Goal: Transaction & Acquisition: Purchase product/service

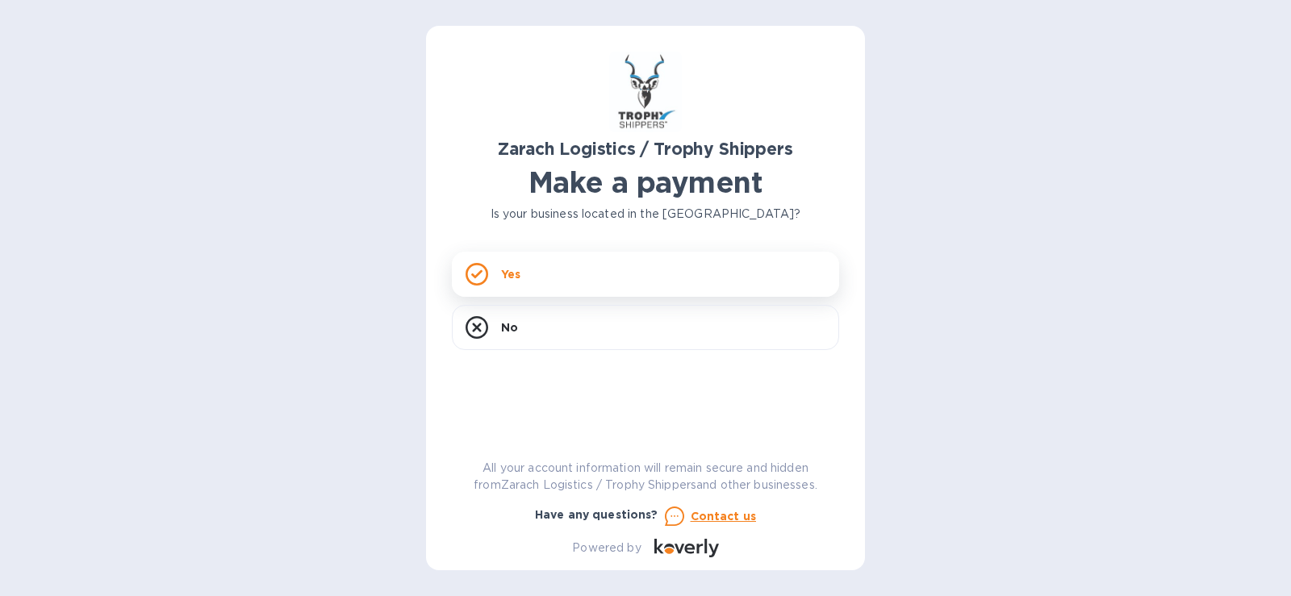
click at [510, 275] on p "Yes" at bounding box center [510, 274] width 19 height 16
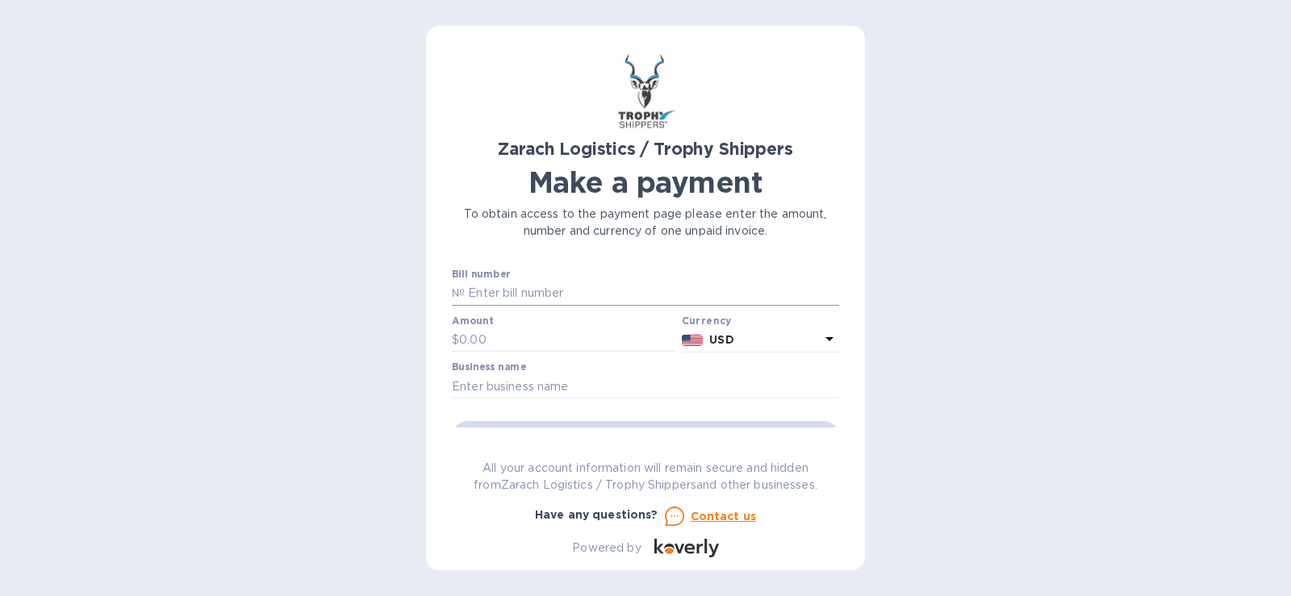
click at [457, 292] on p "№" at bounding box center [458, 293] width 13 height 17
drag, startPoint x: 457, startPoint y: 292, endPoint x: 533, endPoint y: 303, distance: 77.5
click at [533, 303] on input "text" at bounding box center [652, 294] width 374 height 24
click at [452, 287] on p "№" at bounding box center [458, 293] width 13 height 17
click at [536, 291] on input "text" at bounding box center [652, 294] width 374 height 24
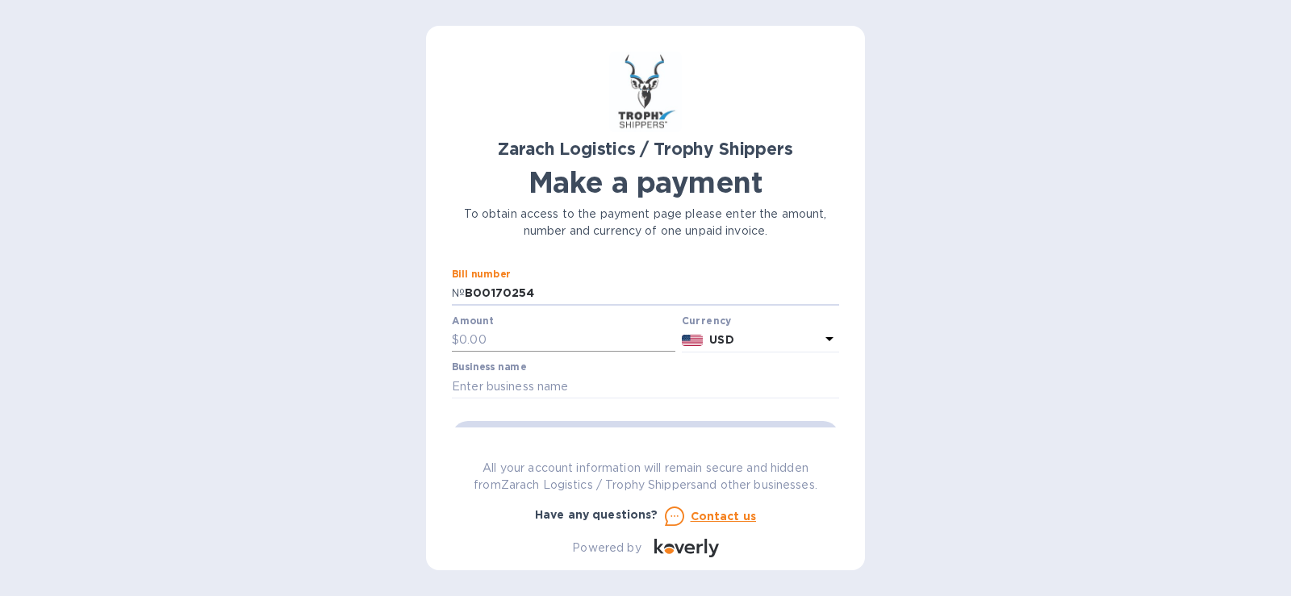
type input "B00170254"
click at [472, 339] on input "text" at bounding box center [567, 340] width 216 height 24
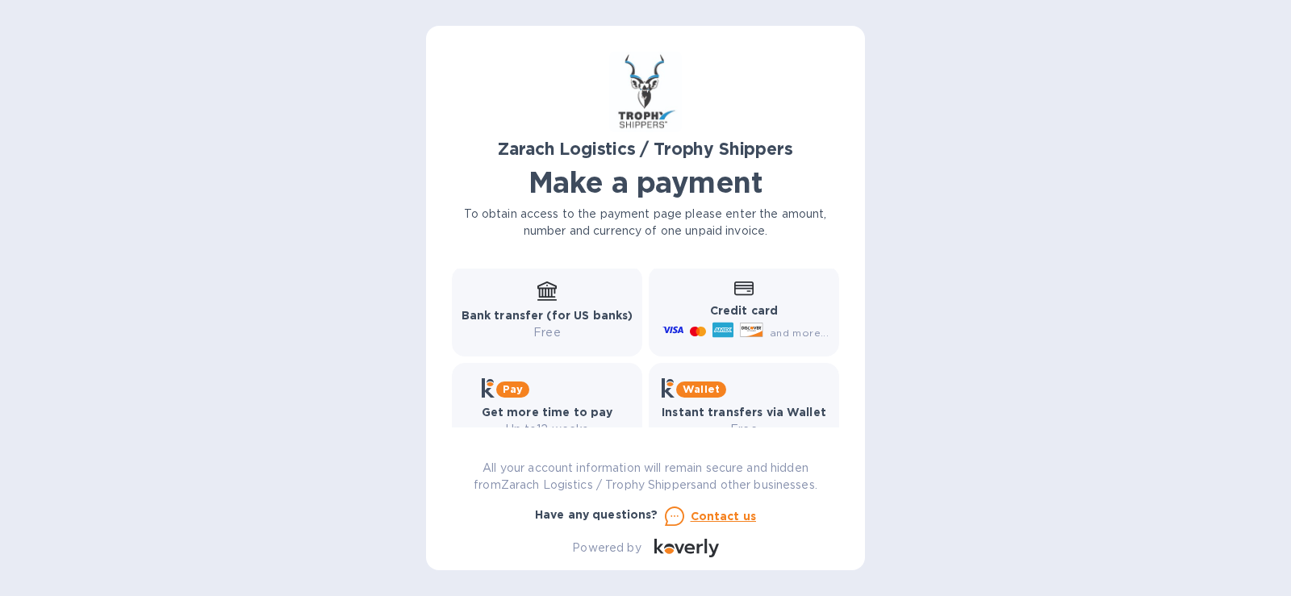
scroll to position [242, 0]
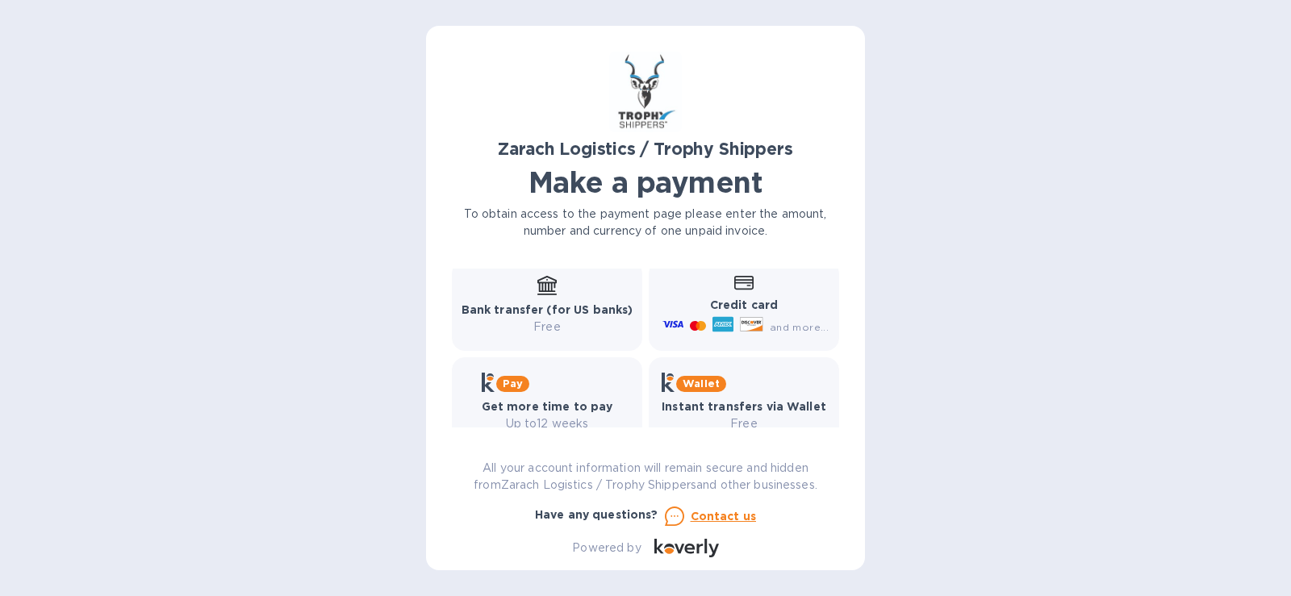
type input "1,132.72"
click at [750, 299] on b "Credit card" at bounding box center [744, 305] width 68 height 13
click at [735, 289] on icon at bounding box center [743, 283] width 19 height 14
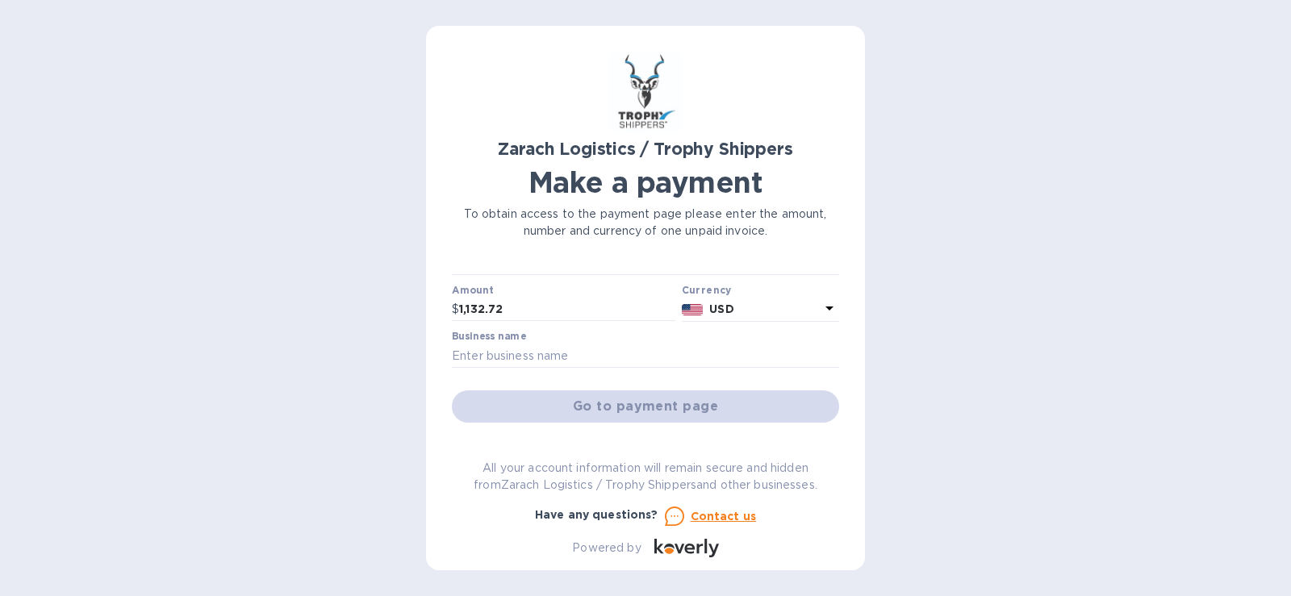
scroll to position [0, 0]
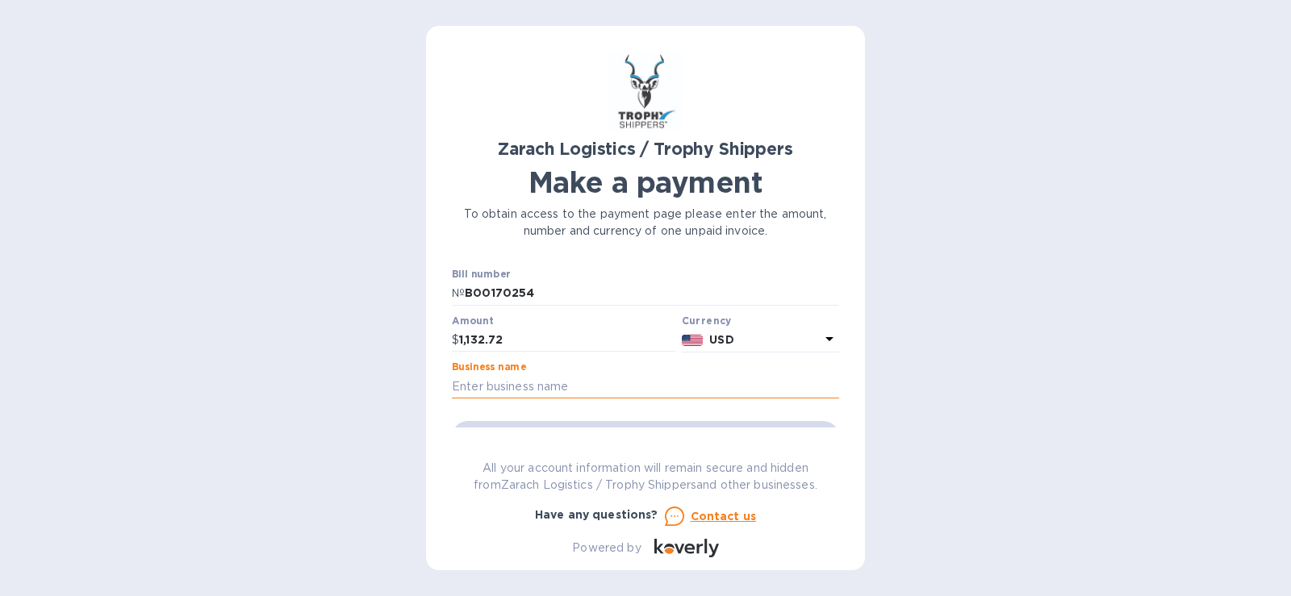
click at [496, 387] on input "text" at bounding box center [645, 386] width 387 height 24
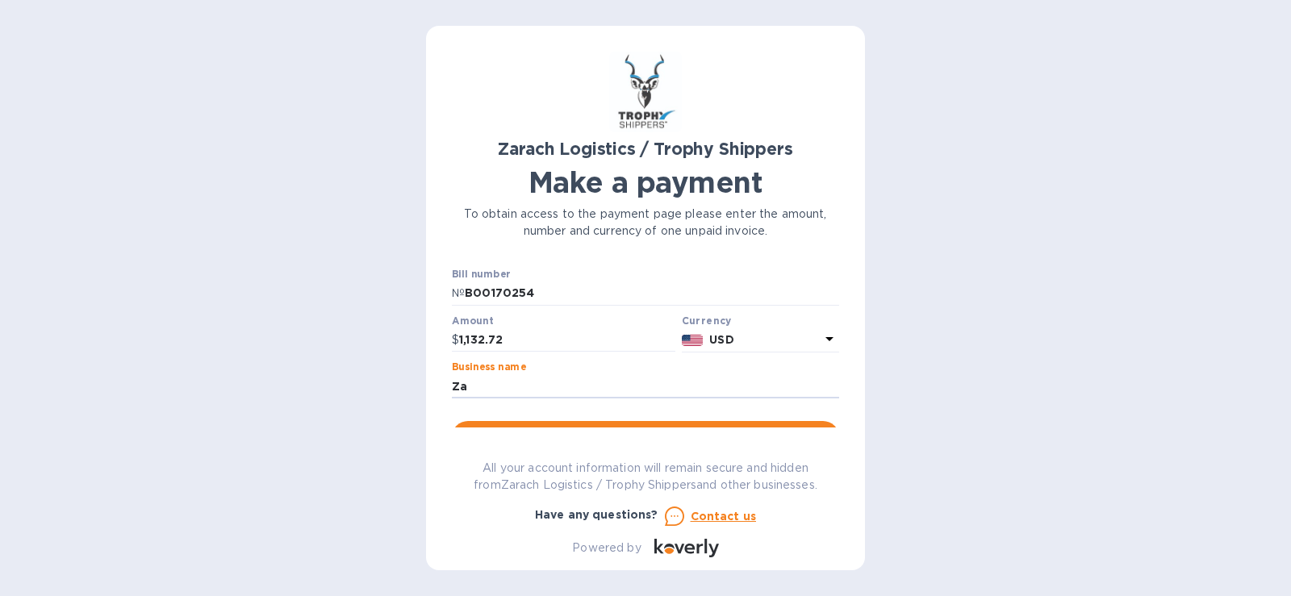
type input "Z"
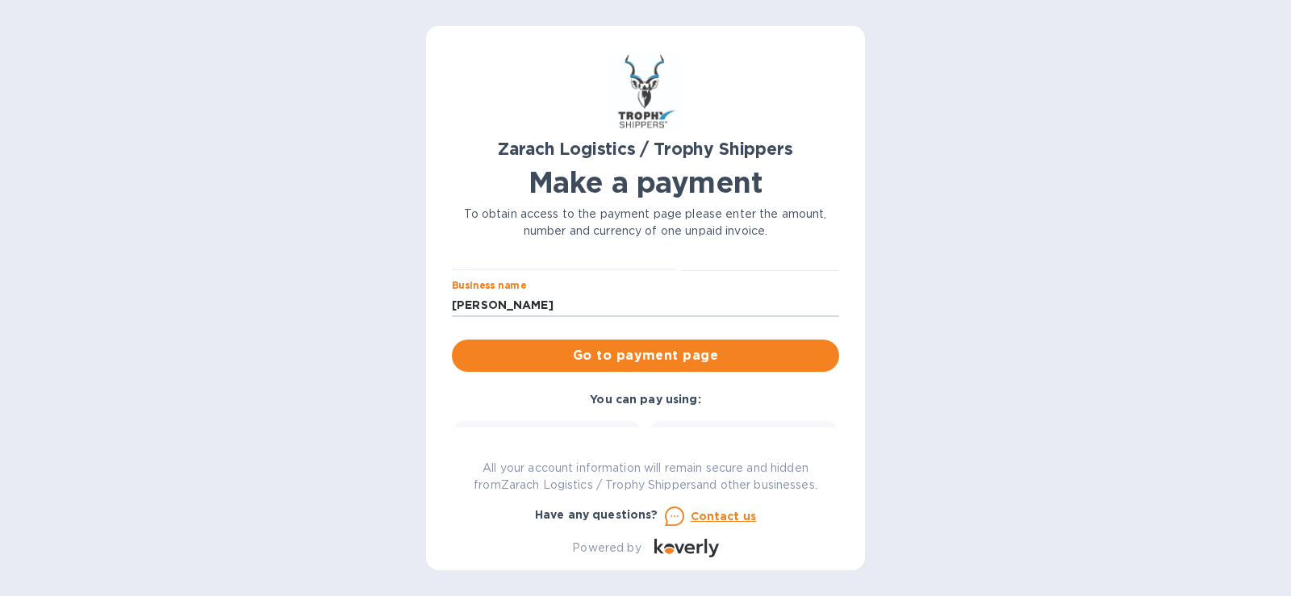
scroll to position [81, 0]
type input "[PERSON_NAME]"
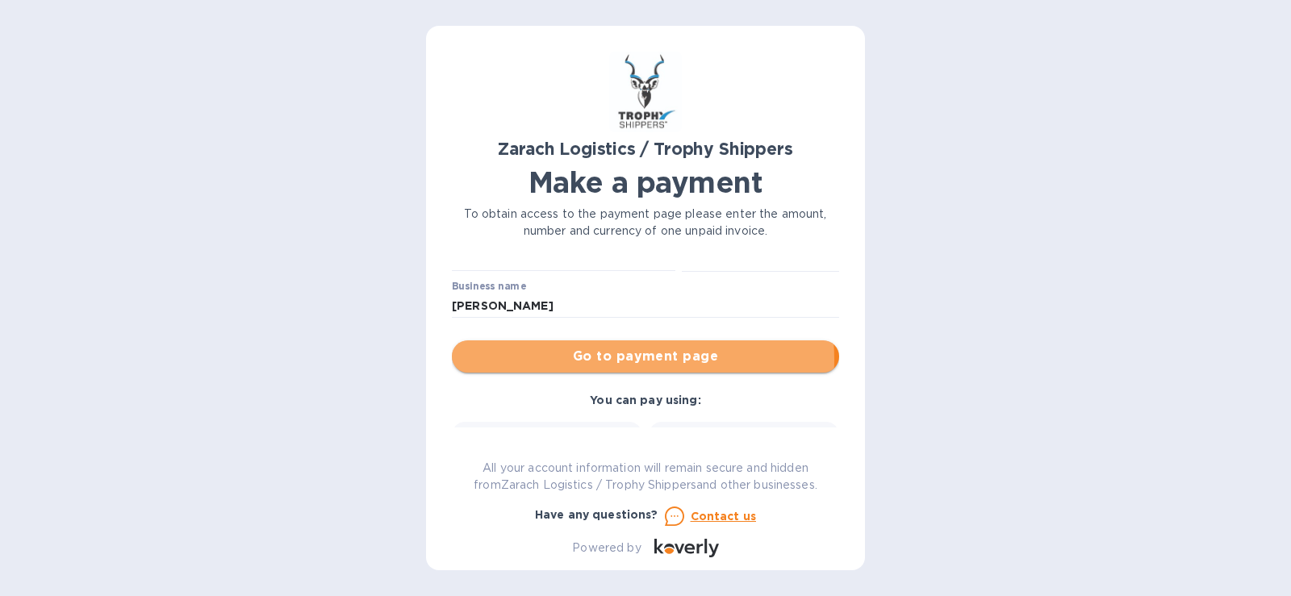
click at [630, 360] on span "Go to payment page" at bounding box center [646, 356] width 362 height 19
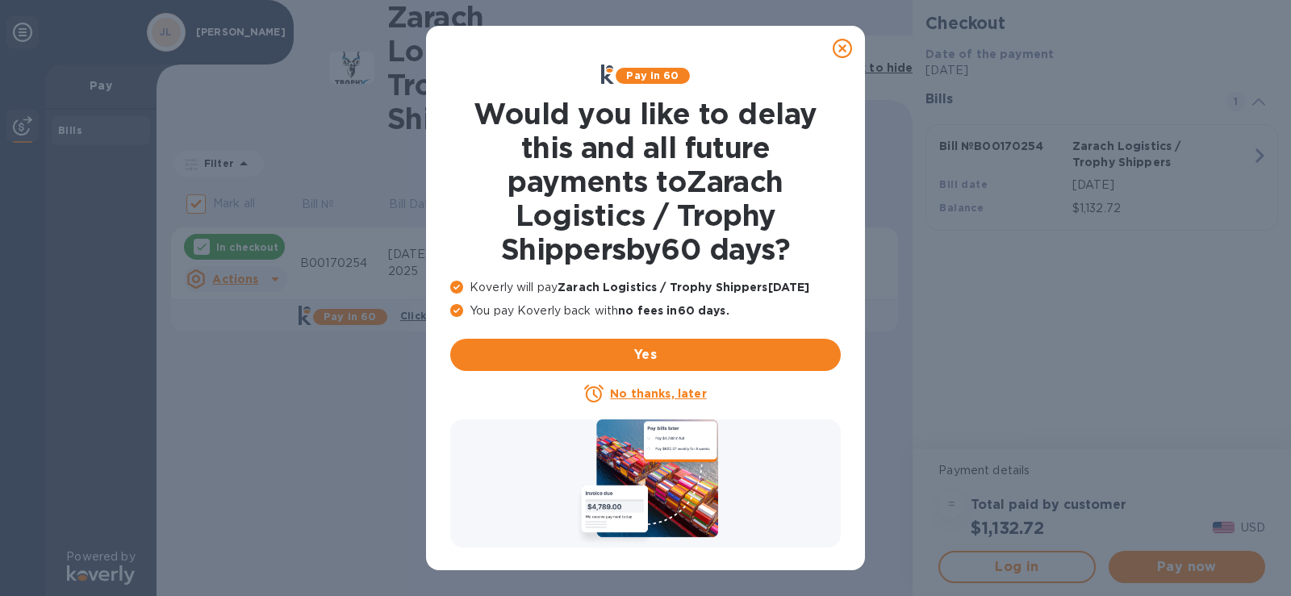
click at [643, 392] on u "No thanks, later" at bounding box center [658, 393] width 96 height 13
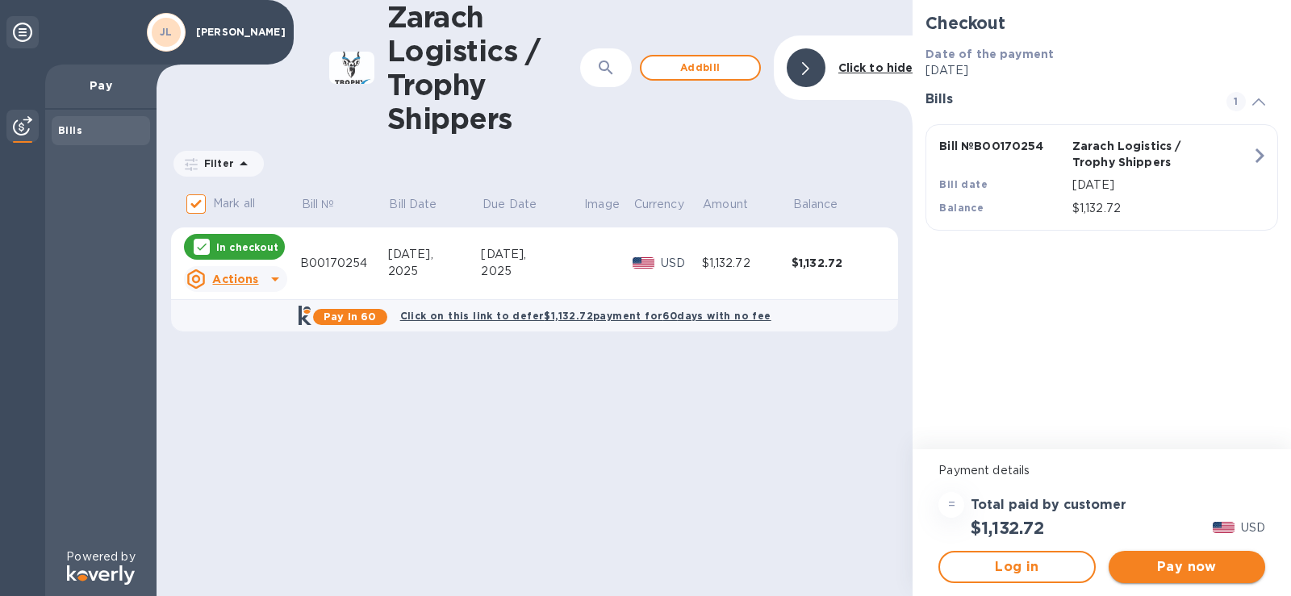
click at [1172, 566] on span "Pay now" at bounding box center [1187, 567] width 131 height 19
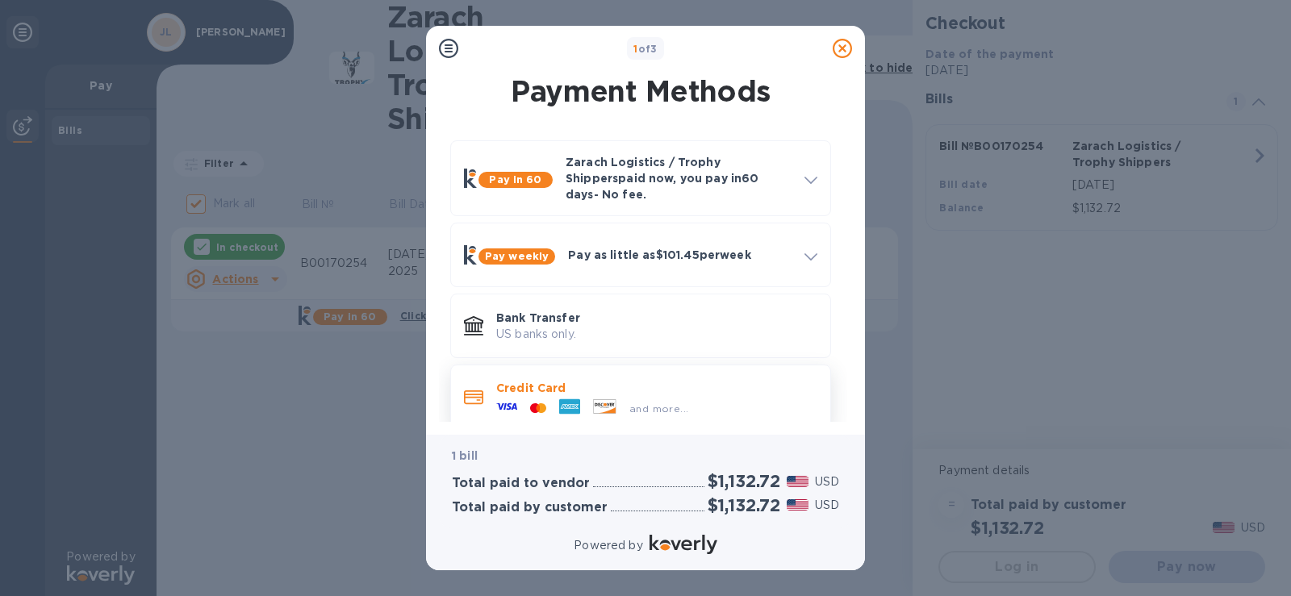
click at [552, 396] on div "and more..." at bounding box center [592, 408] width 205 height 24
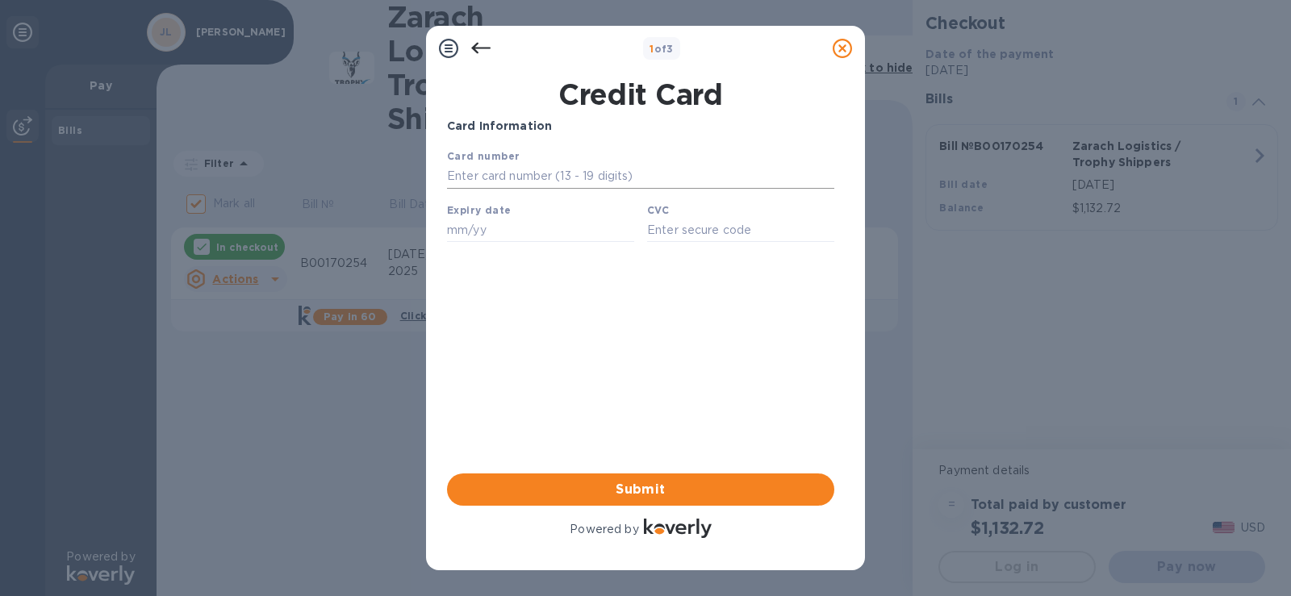
click at [542, 178] on input "text" at bounding box center [640, 177] width 387 height 24
type input "[CREDIT_CARD_NUMBER]"
type input "05/29"
click at [691, 236] on input "text" at bounding box center [740, 230] width 187 height 24
type input "881"
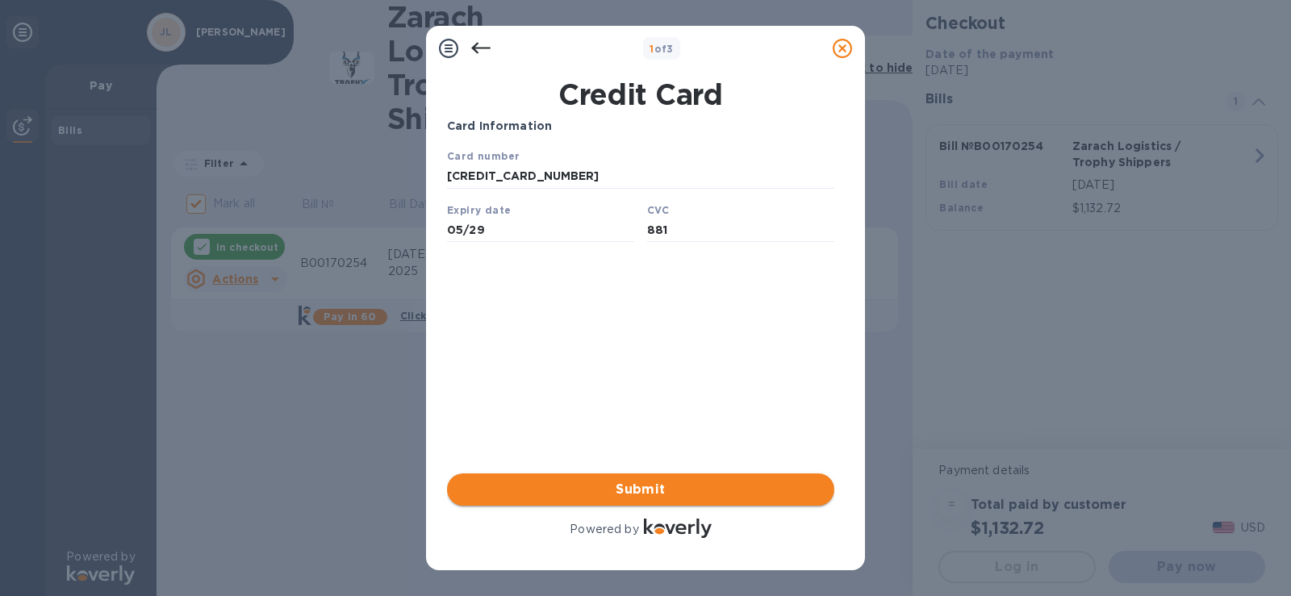
click at [630, 487] on span "Submit" at bounding box center [641, 489] width 362 height 19
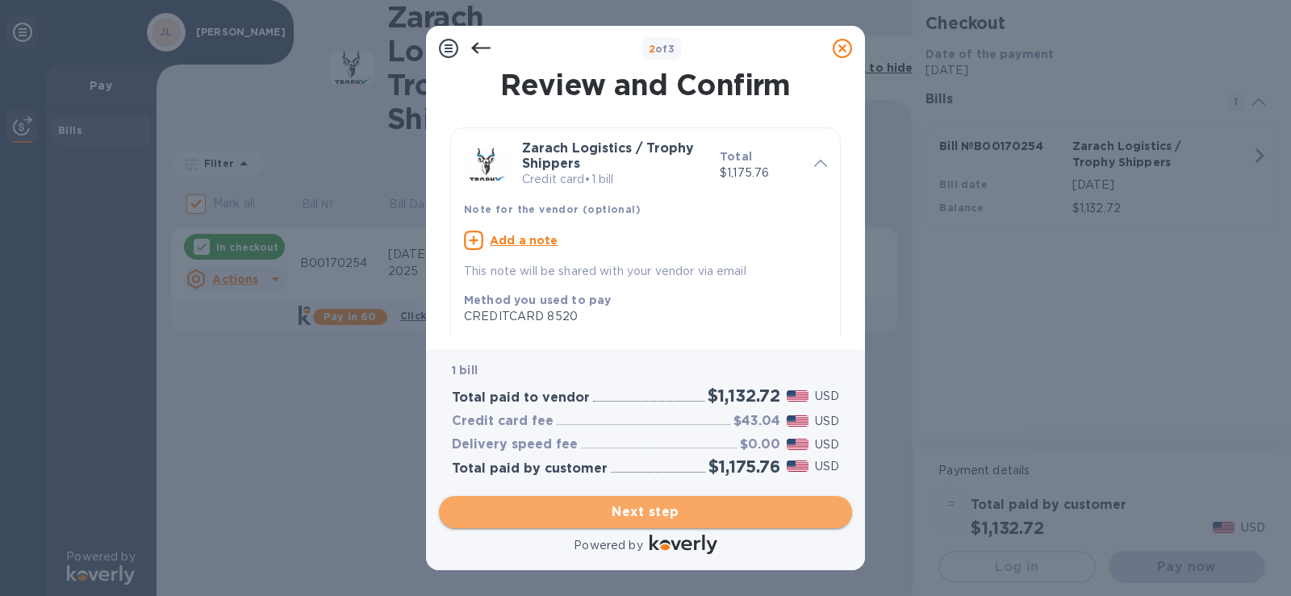
click at [663, 516] on span "Next step" at bounding box center [645, 512] width 387 height 19
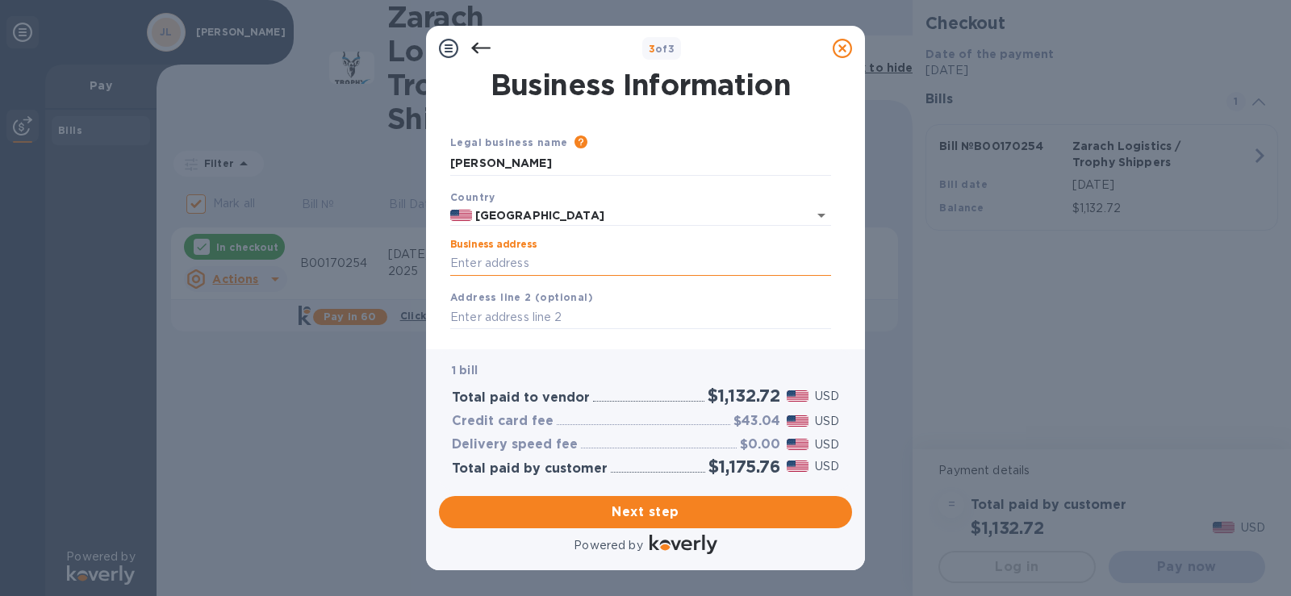
click at [542, 259] on input "Business address" at bounding box center [640, 264] width 381 height 24
type input "[STREET_ADDRESS][PERSON_NAME]"
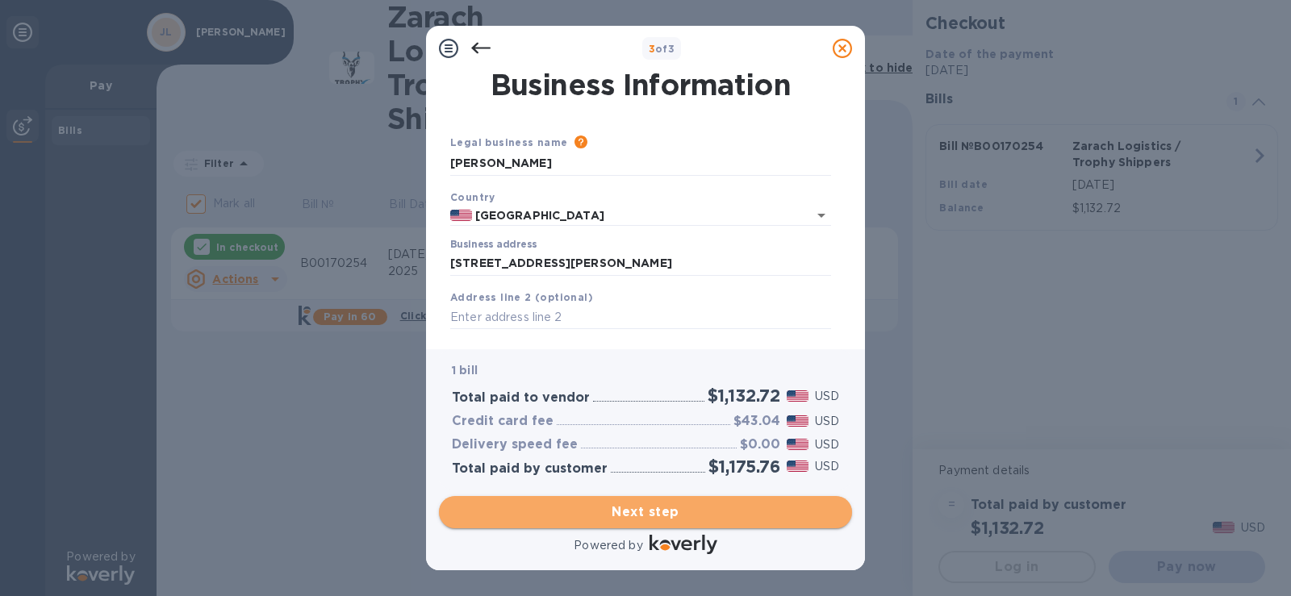
click at [643, 506] on span "Next step" at bounding box center [645, 512] width 387 height 19
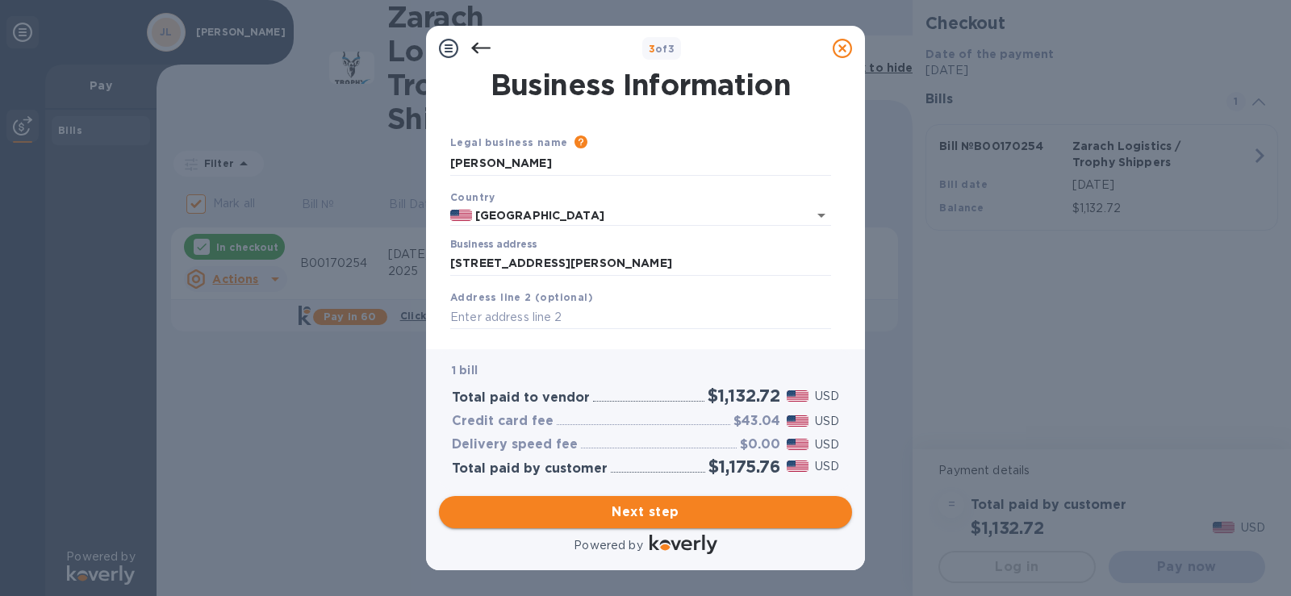
click at [637, 513] on span "Next step" at bounding box center [645, 512] width 387 height 19
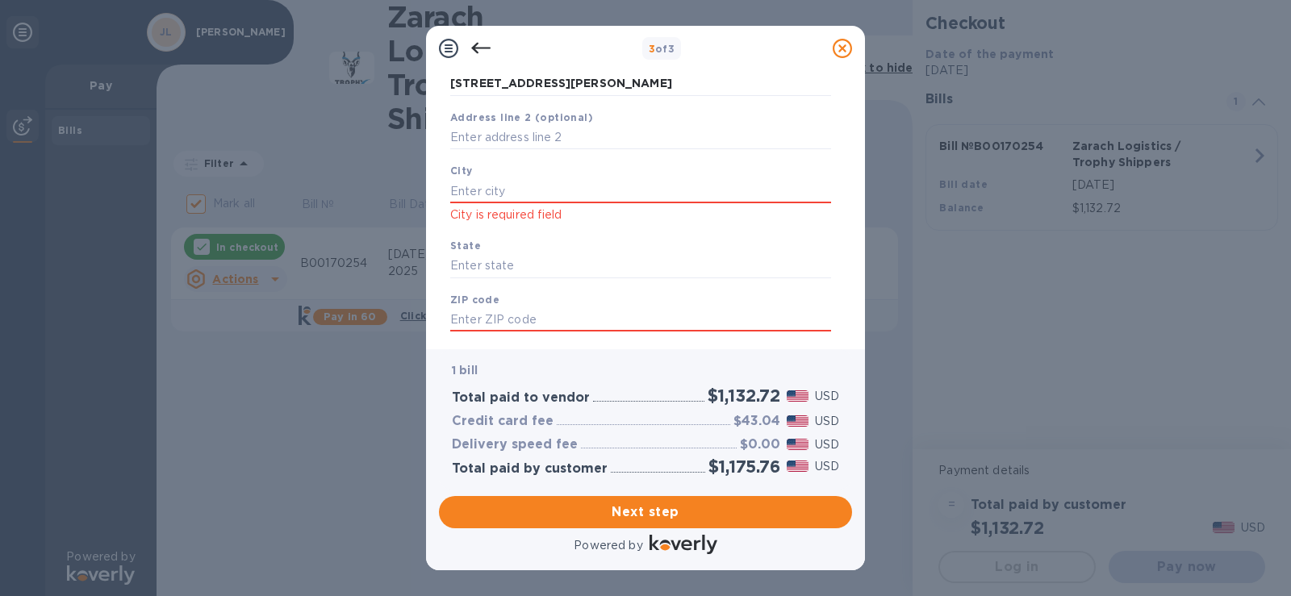
scroll to position [192, 0]
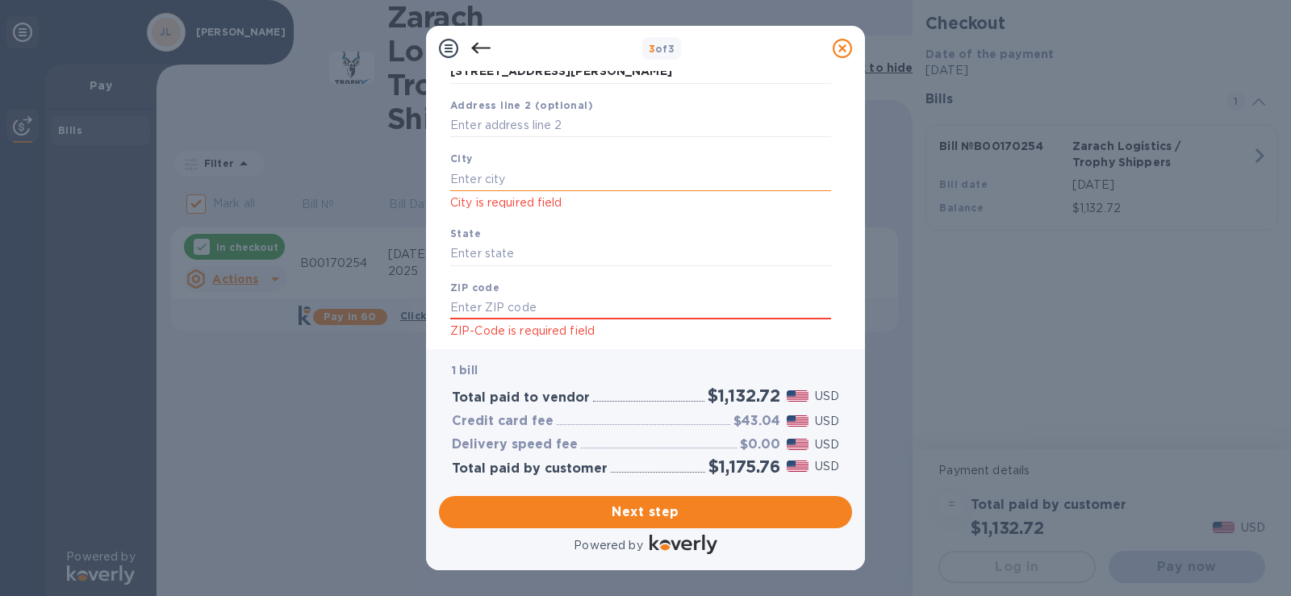
click at [479, 174] on input "text" at bounding box center [640, 179] width 381 height 24
type input "[GEOGRAPHIC_DATA]"
click at [481, 296] on input "text" at bounding box center [640, 308] width 381 height 24
type input "77659"
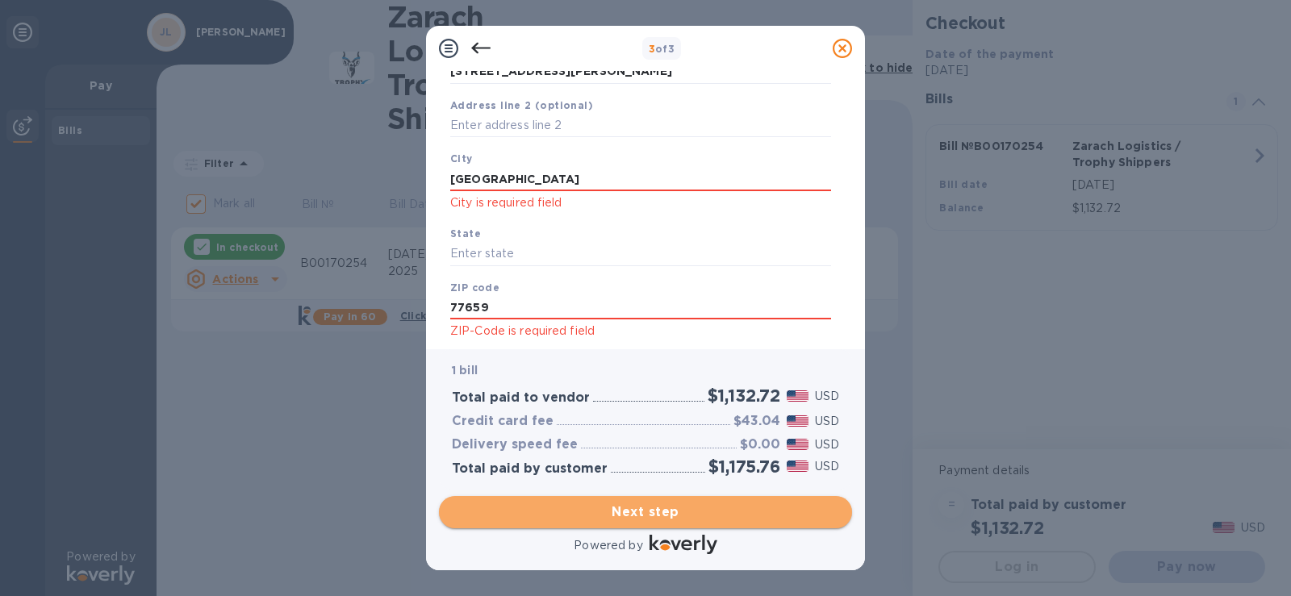
click at [625, 518] on span "Next step" at bounding box center [645, 512] width 387 height 19
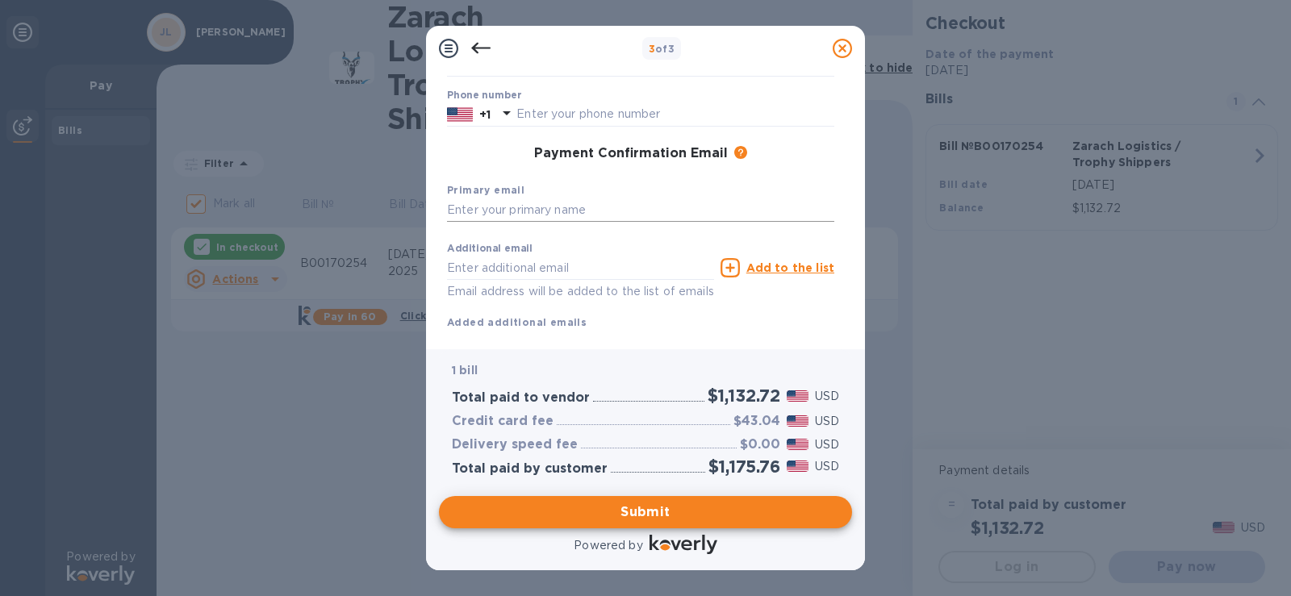
click at [551, 208] on input "text" at bounding box center [640, 211] width 387 height 24
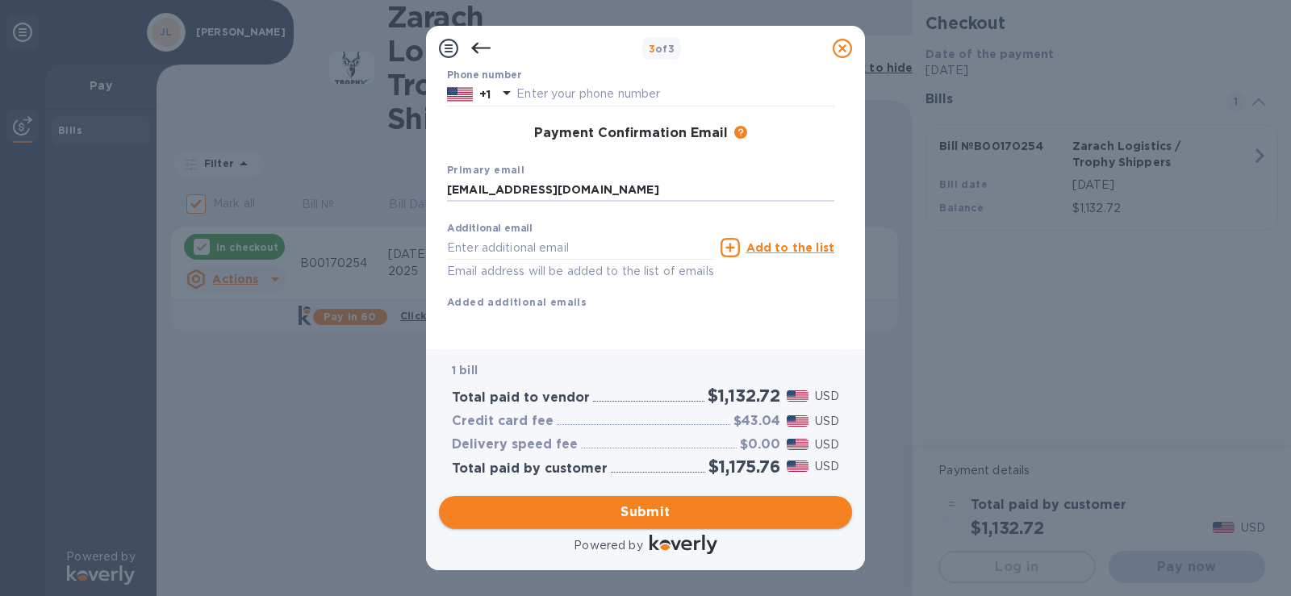
type input "[EMAIL_ADDRESS][DOMAIN_NAME]"
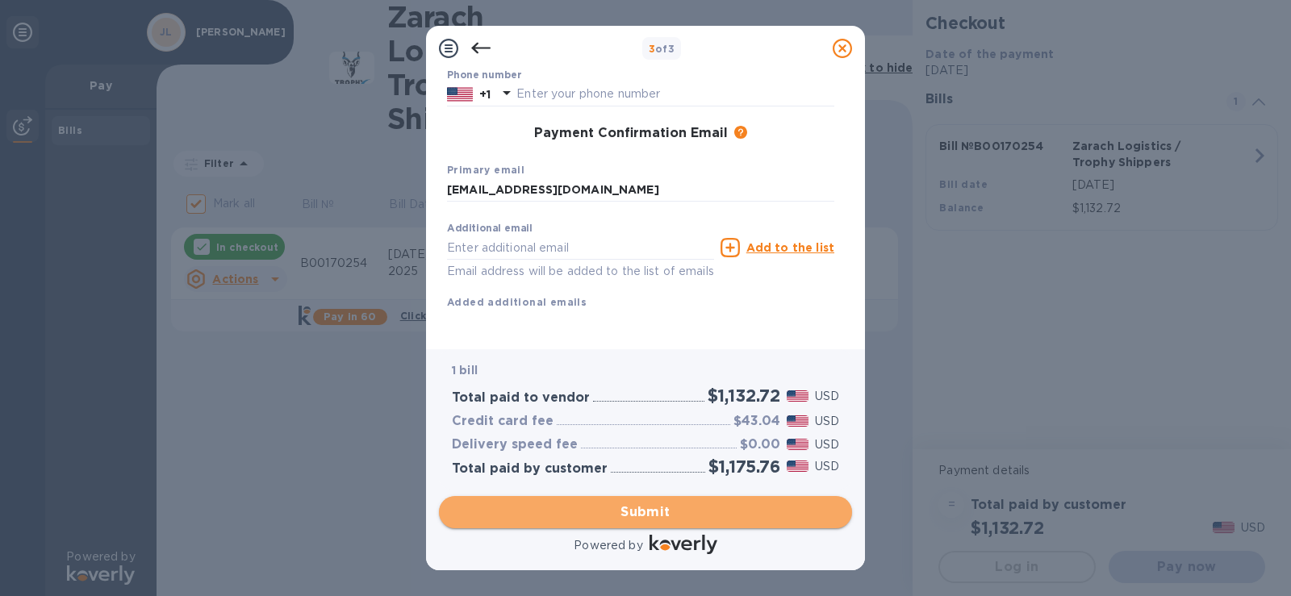
click at [650, 510] on span "Submit" at bounding box center [645, 512] width 387 height 19
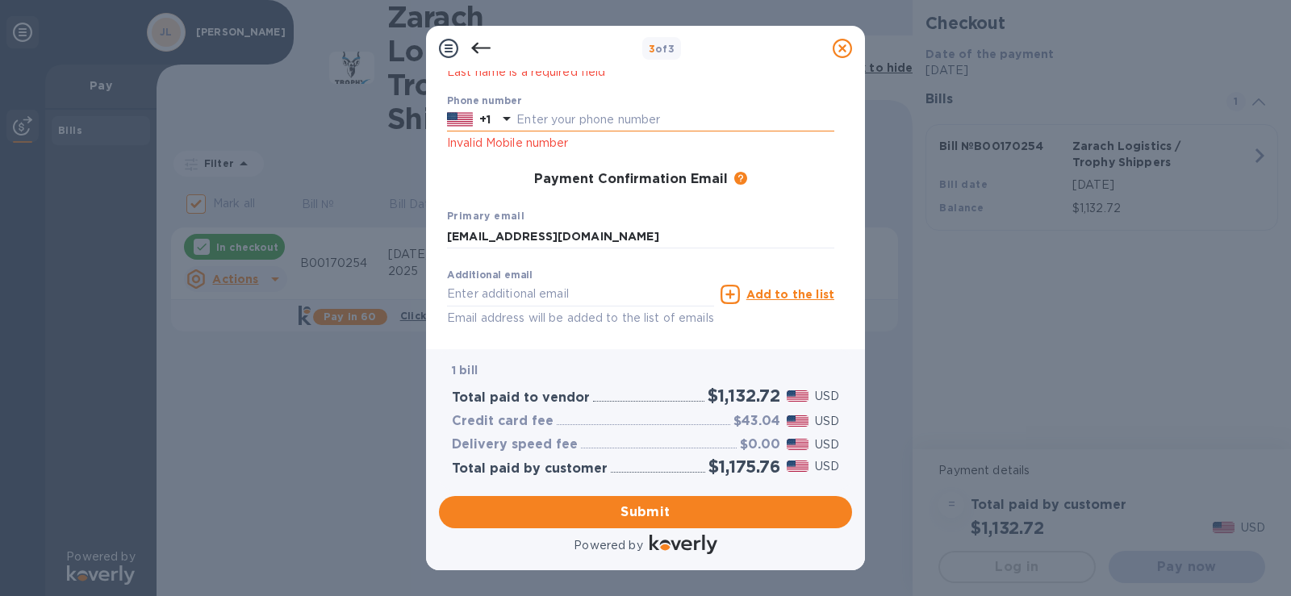
scroll to position [193, 0]
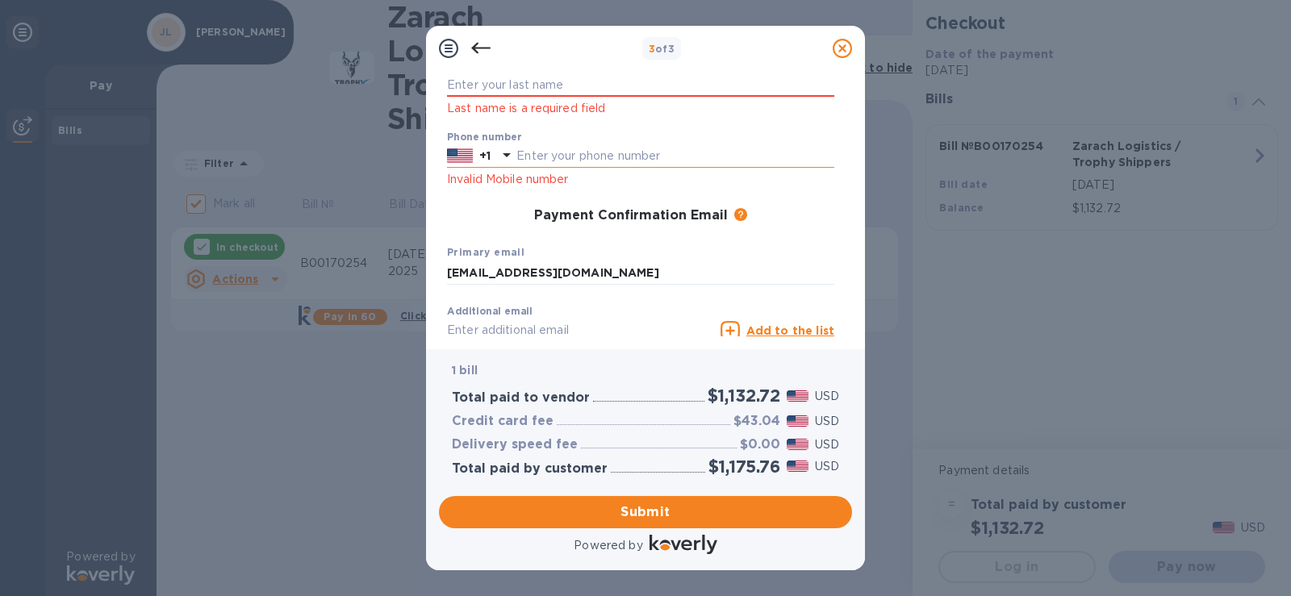
click at [565, 149] on input "text" at bounding box center [676, 156] width 318 height 24
type input "4097826330"
click at [533, 82] on input "text" at bounding box center [640, 85] width 387 height 24
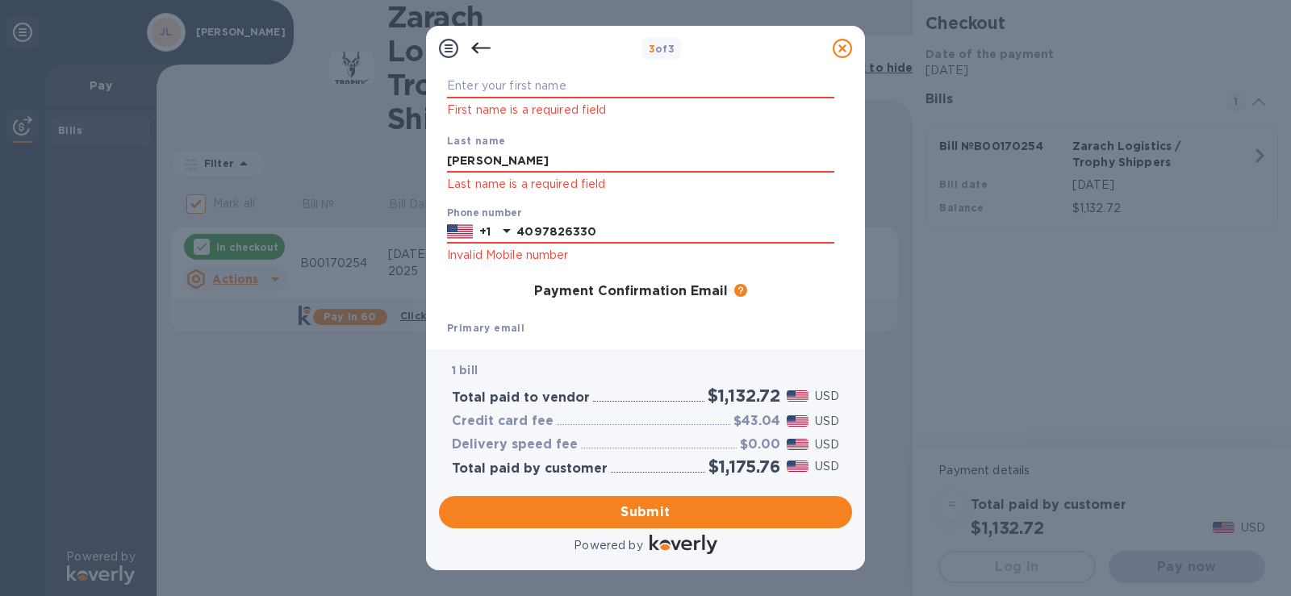
scroll to position [0, 0]
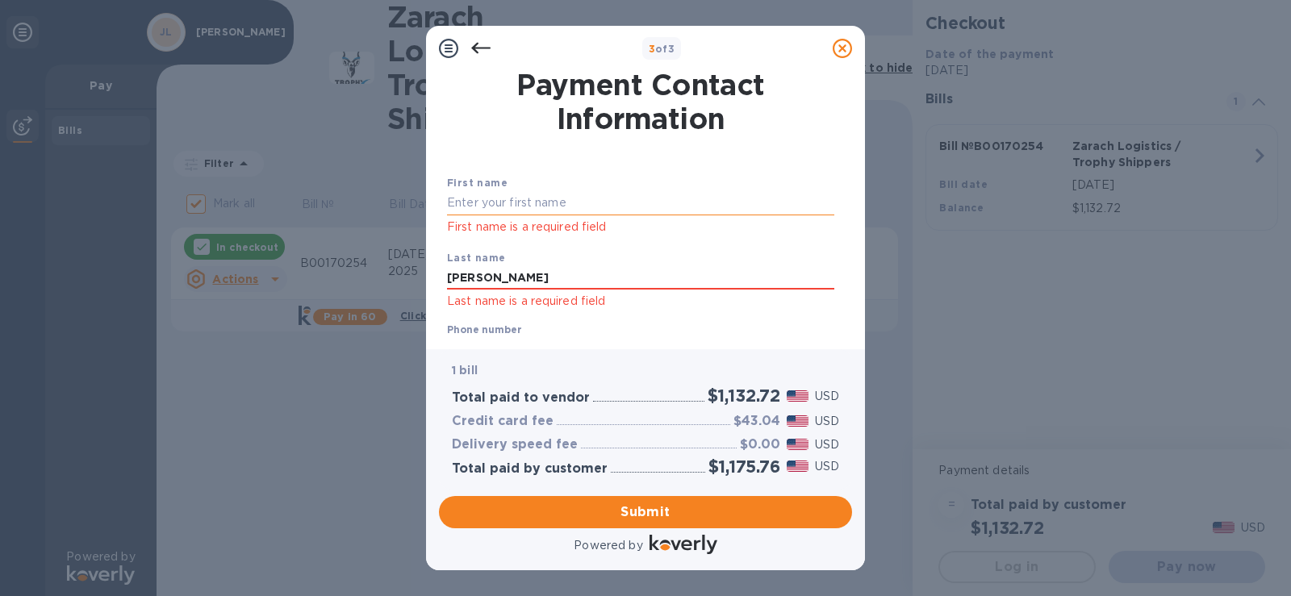
type input "[PERSON_NAME]"
click at [492, 202] on input "text" at bounding box center [640, 203] width 387 height 24
type input "[PERSON_NAME]"
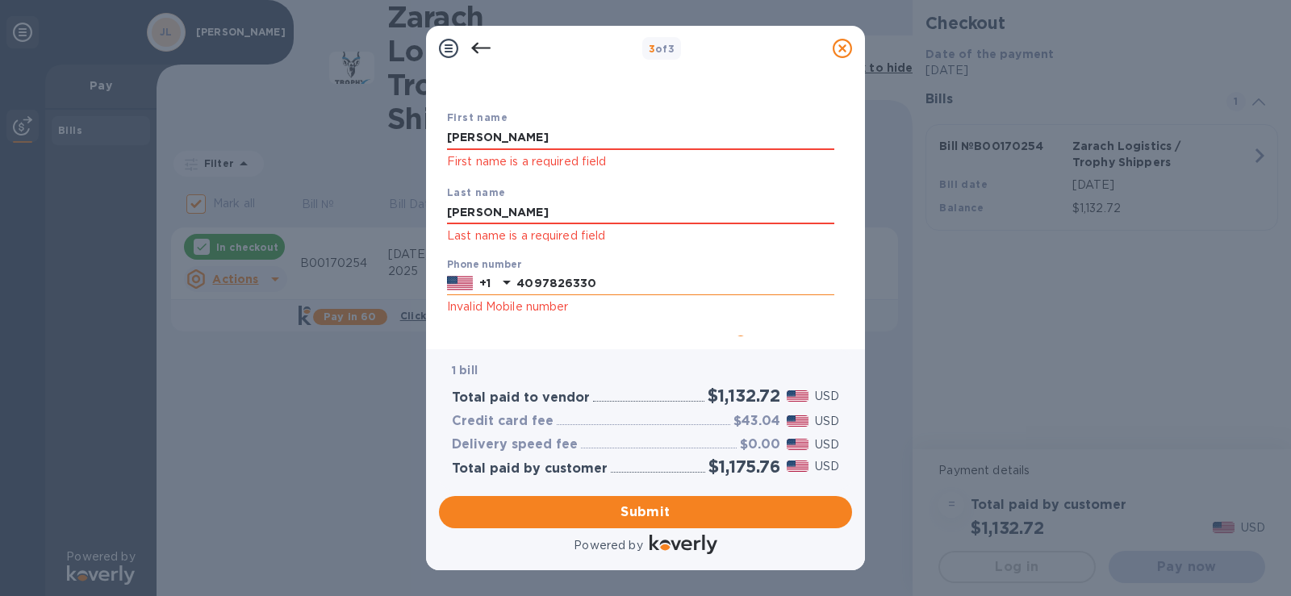
scroll to position [295, 0]
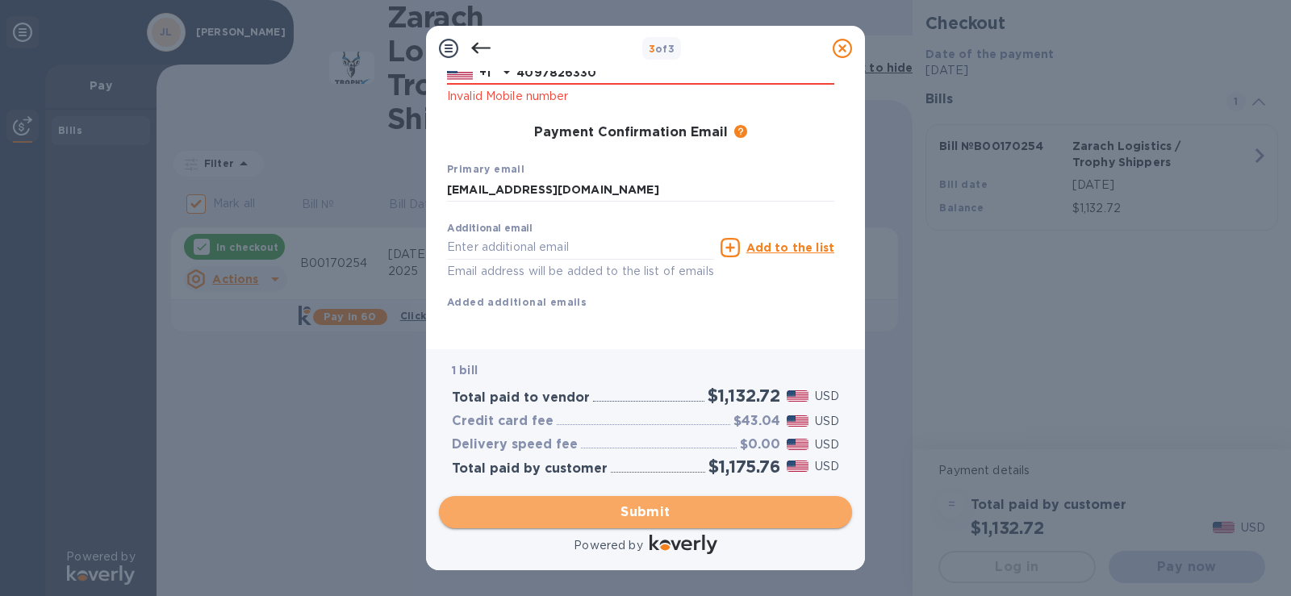
click at [646, 510] on span "Submit" at bounding box center [645, 512] width 387 height 19
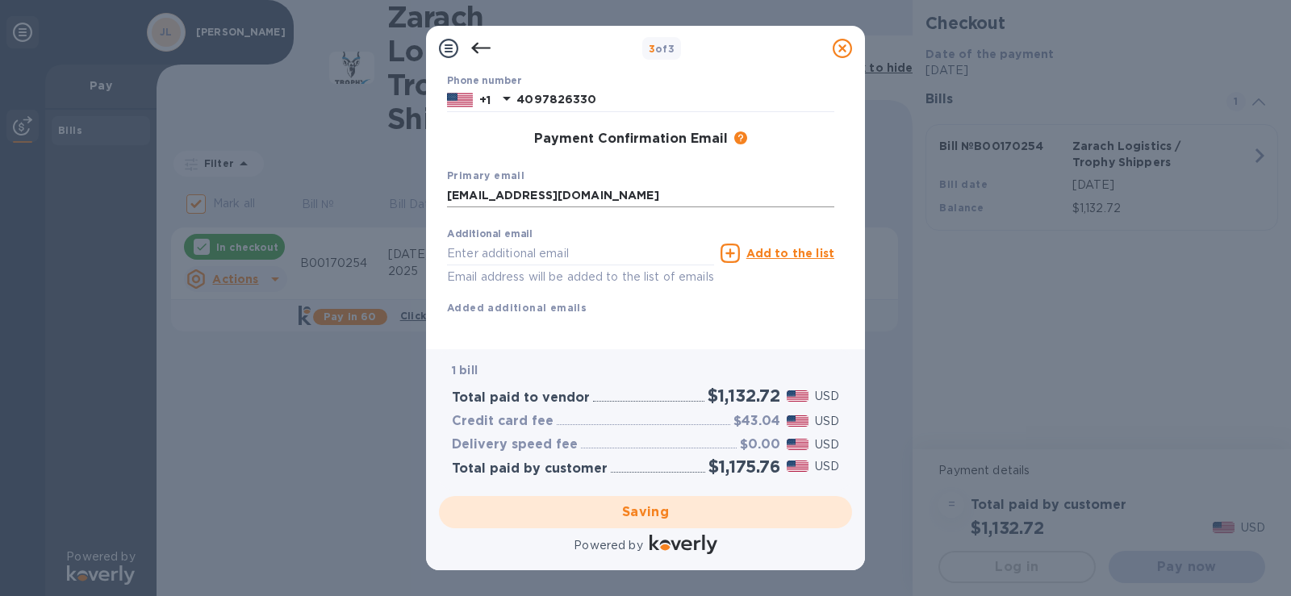
scroll to position [231, 0]
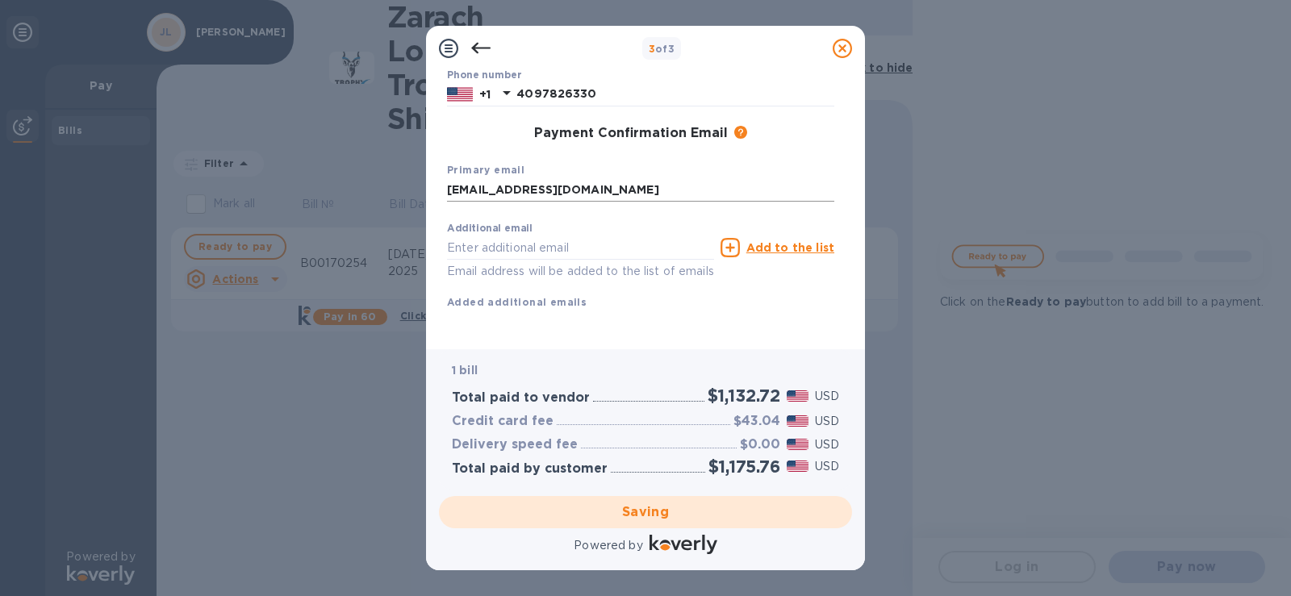
checkbox input "false"
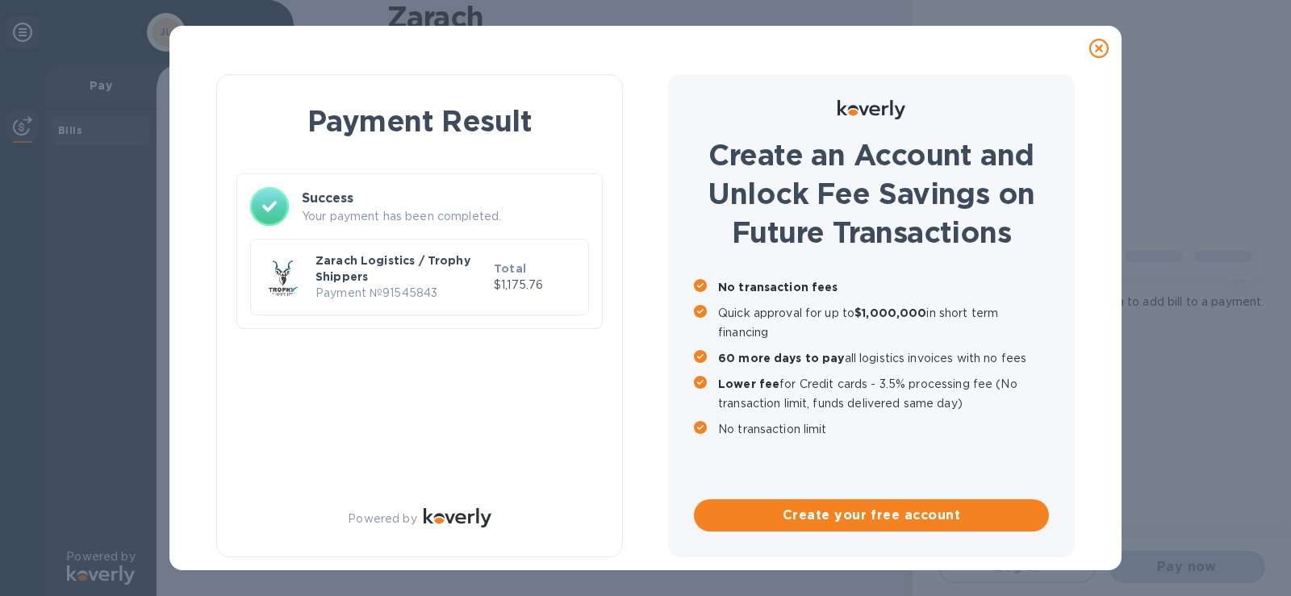
scroll to position [0, 0]
